Goal: Task Accomplishment & Management: Use online tool/utility

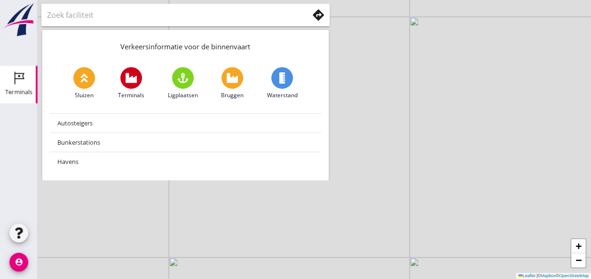
click at [25, 84] on icon "Terminals" at bounding box center [18, 77] width 15 height 15
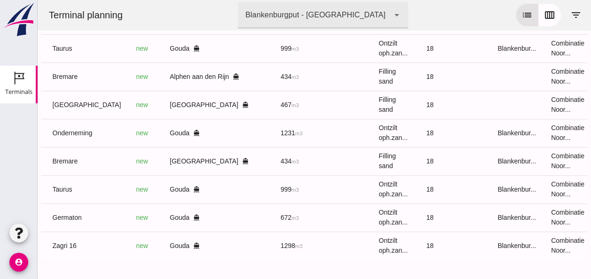
scroll to position [0, 251]
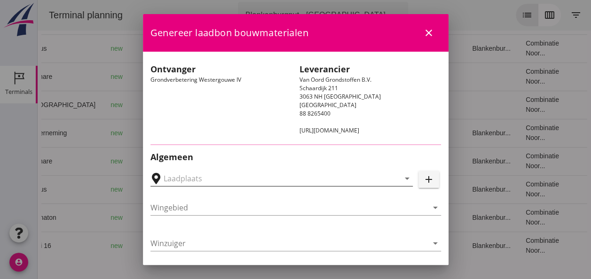
type input "Loswal Fa. J. Bos&Zonen, [GEOGRAPHIC_DATA]"
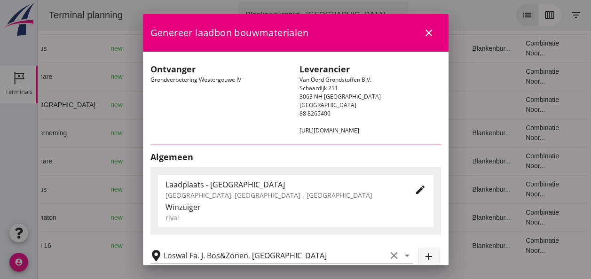
type input "Taurus"
type input "Rianne"
type input "999"
type input "Ontzilt oph.zand [75] (6120)"
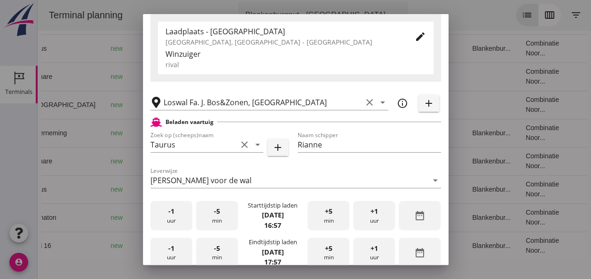
scroll to position [188, 0]
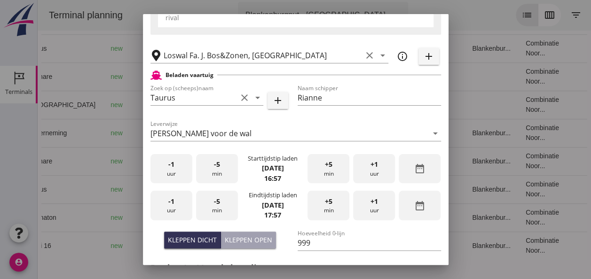
click at [168, 171] on div "-1 uur" at bounding box center [171, 169] width 42 height 30
click at [330, 167] on div "+5 min" at bounding box center [328, 169] width 42 height 30
click at [178, 212] on div "-1 uur" at bounding box center [171, 206] width 42 height 30
click at [224, 210] on div "-5 min" at bounding box center [217, 206] width 42 height 30
click at [226, 209] on div "-5 min" at bounding box center [217, 206] width 42 height 30
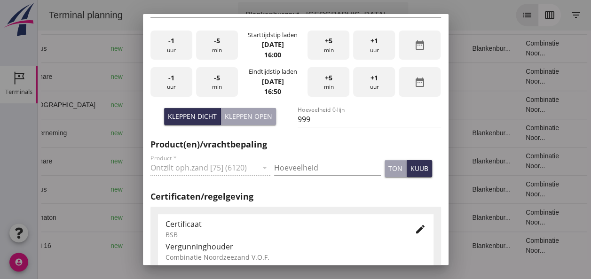
scroll to position [329, 0]
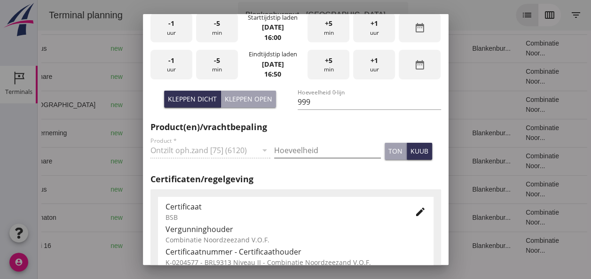
click at [289, 148] on input "Hoeveelheid" at bounding box center [327, 150] width 107 height 15
type input "999"
click at [414, 151] on div "kuub" at bounding box center [419, 151] width 18 height 10
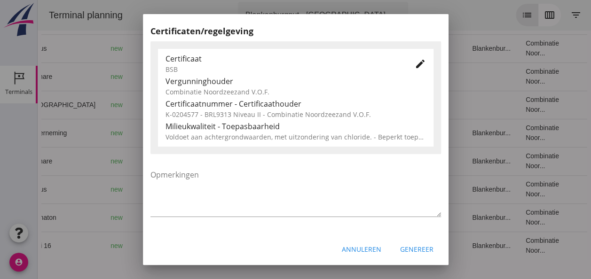
scroll to position [479, 0]
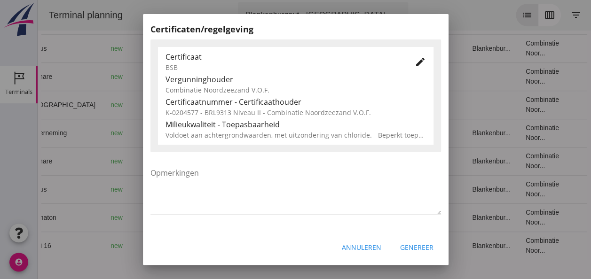
click at [409, 249] on div "Genereer" at bounding box center [416, 247] width 33 height 10
